Goal: Task Accomplishment & Management: Use online tool/utility

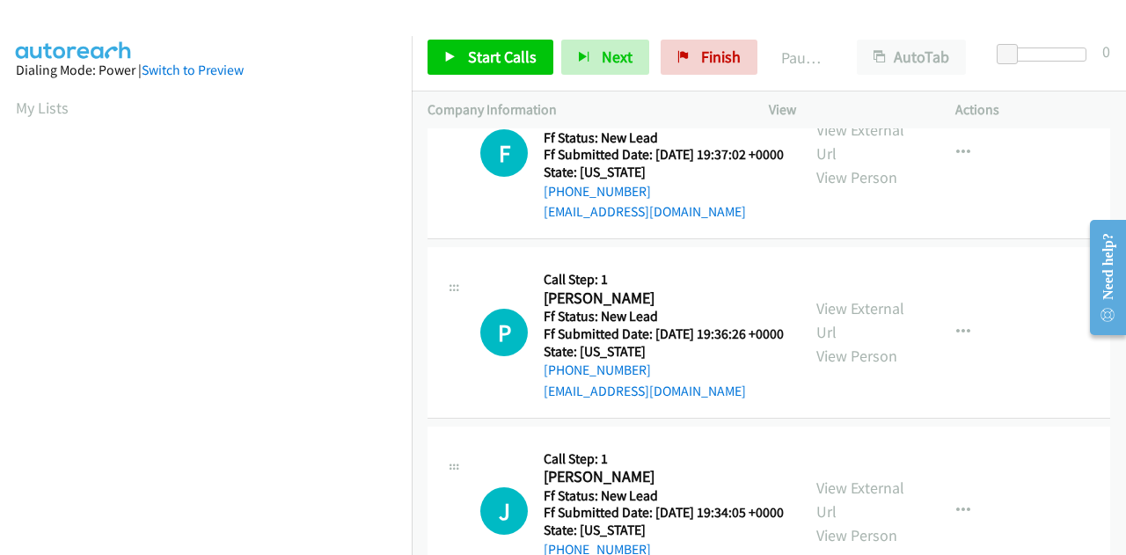
scroll to position [88, 0]
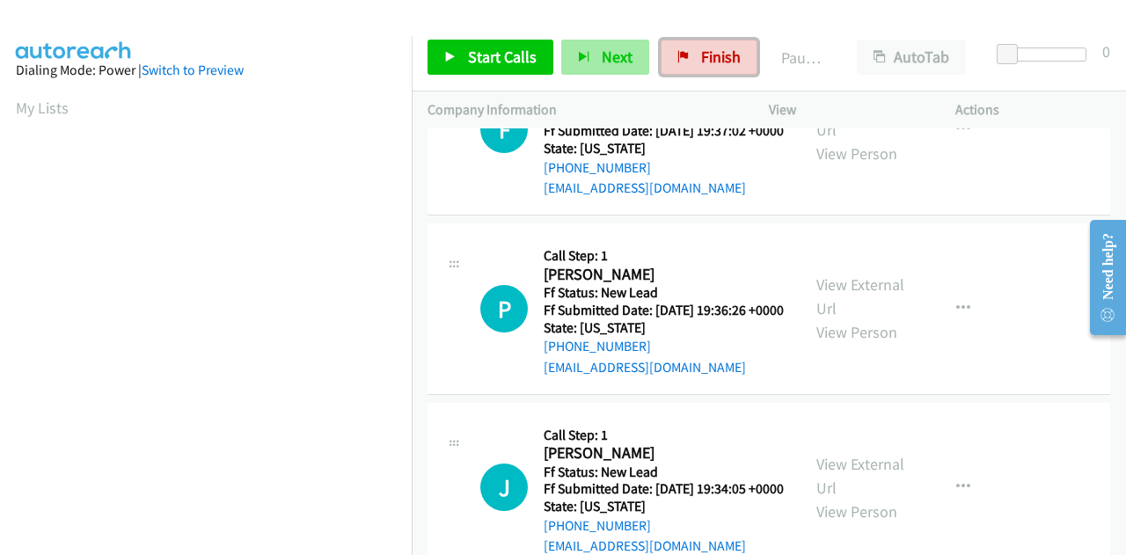
drag, startPoint x: 718, startPoint y: 62, endPoint x: 639, endPoint y: 57, distance: 79.3
click at [718, 62] on span "Finish" at bounding box center [721, 57] width 40 height 20
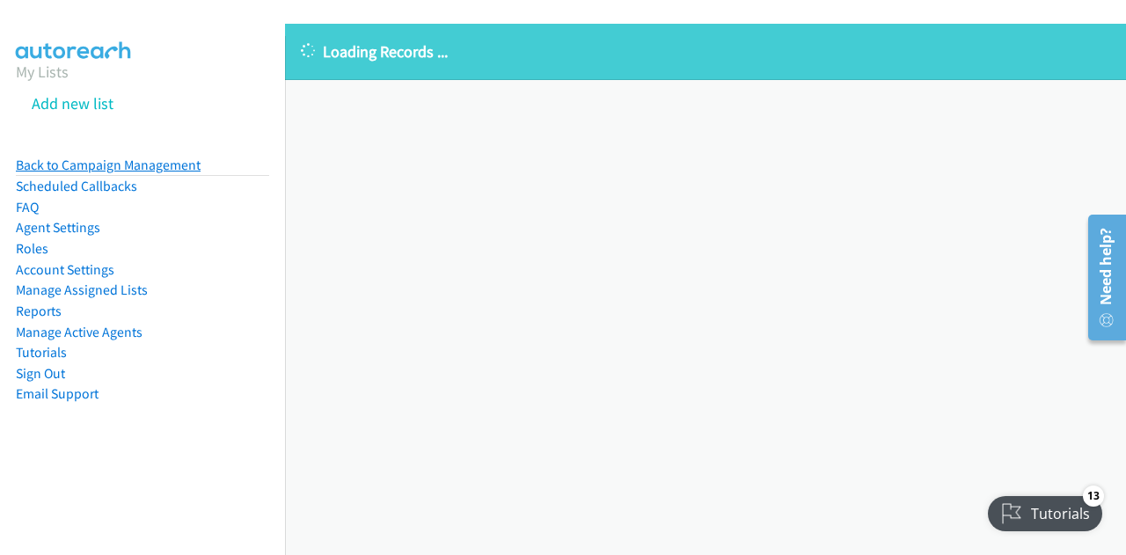
click at [78, 164] on link "Back to Campaign Management" at bounding box center [108, 165] width 185 height 17
